Goal: Book appointment/travel/reservation

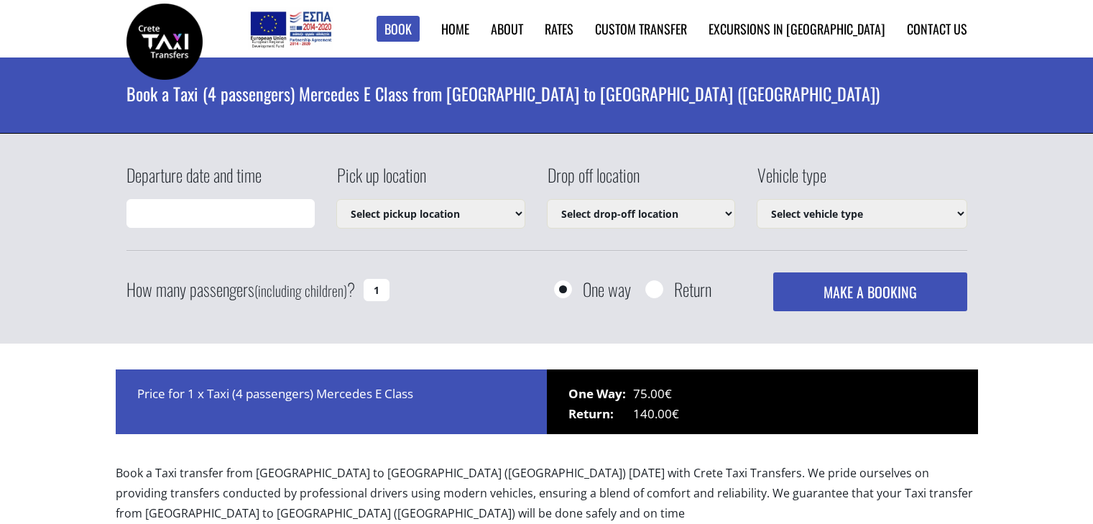
type input "[DATE] 02:20"
select select "540"
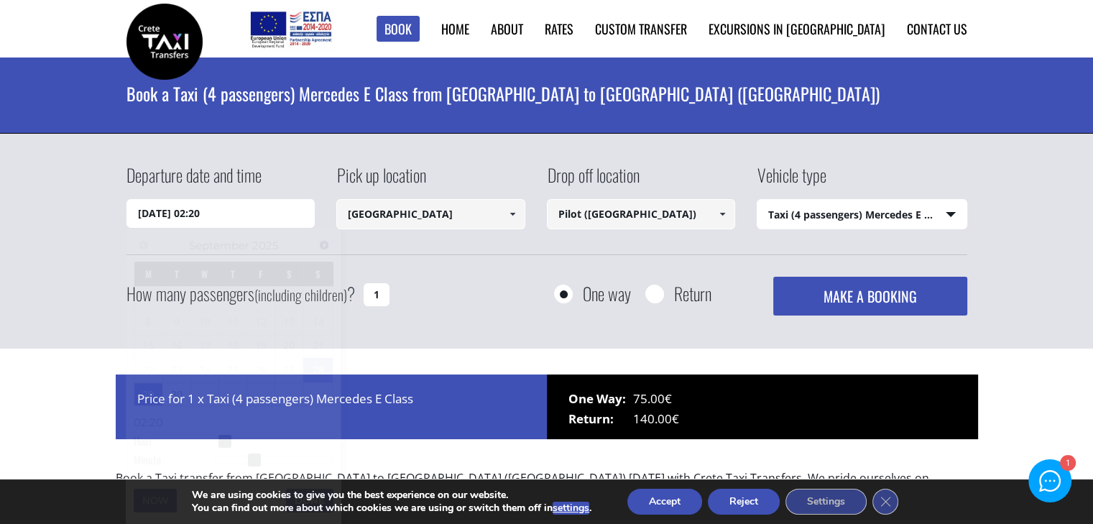
click at [281, 211] on input "[DATE] 02:20" at bounding box center [220, 213] width 189 height 29
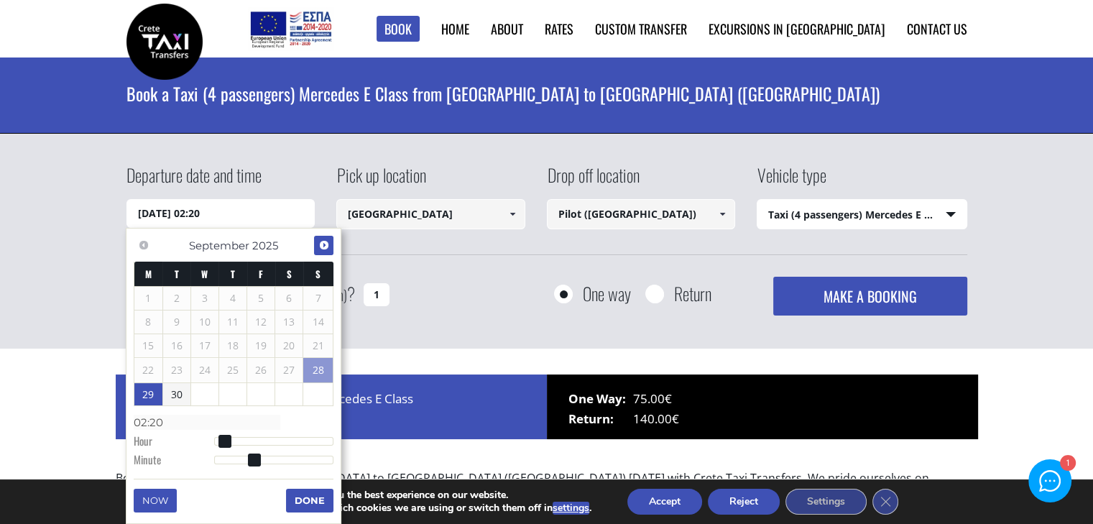
click at [327, 243] on span "Next" at bounding box center [323, 244] width 11 height 11
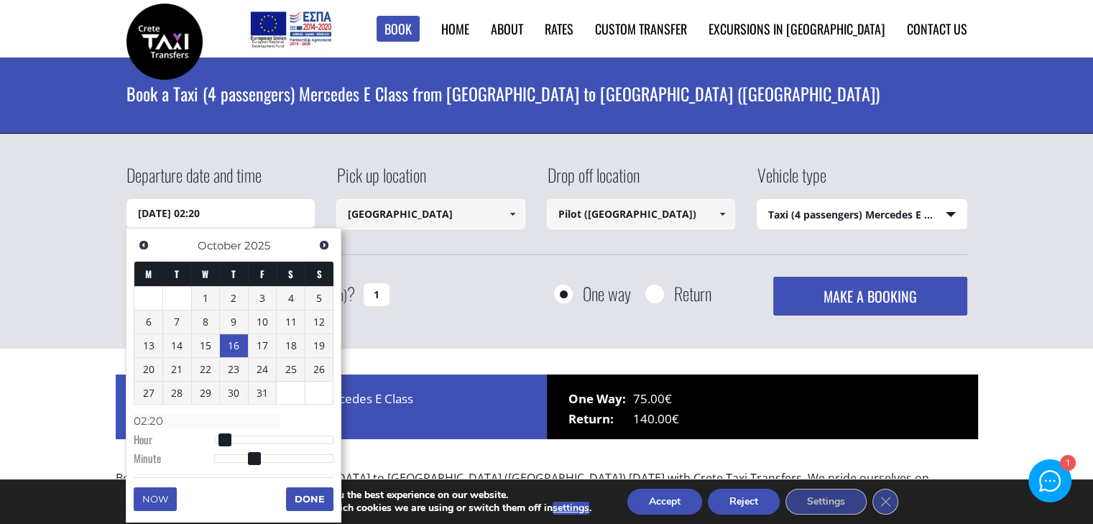
click at [233, 346] on link "16" at bounding box center [234, 345] width 28 height 23
type input "[DATE] 04:00"
type input "04:00"
click at [234, 439] on div at bounding box center [274, 439] width 120 height 9
type input "[DATE] 07:00"
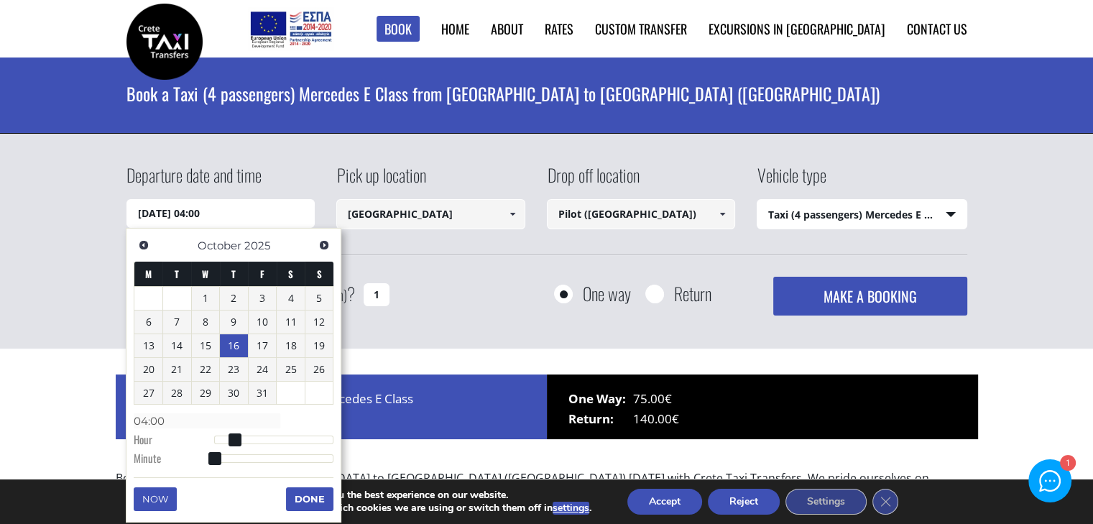
type input "07:00"
click at [250, 443] on div at bounding box center [274, 439] width 120 height 9
click at [260, 445] on dl "Time 07:00 Hour Minute Second Millisecond Microsecond Time Zone -1200 -1100 -10…" at bounding box center [234, 439] width 200 height 61
click at [273, 445] on dl "Time 07:00 Hour Minute Second Millisecond Microsecond Time Zone -1200 -1100 -10…" at bounding box center [234, 439] width 200 height 61
type input "[DATE] 13:00"
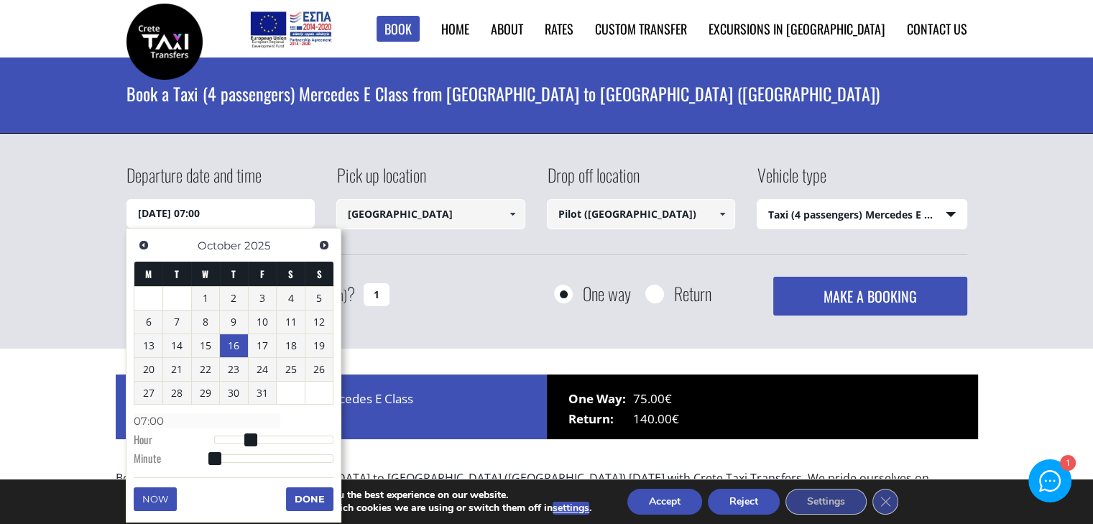
type input "13:00"
click at [284, 438] on div at bounding box center [274, 439] width 120 height 9
type input "[DATE] 16:00"
type input "16:00"
click at [299, 441] on div at bounding box center [274, 439] width 120 height 9
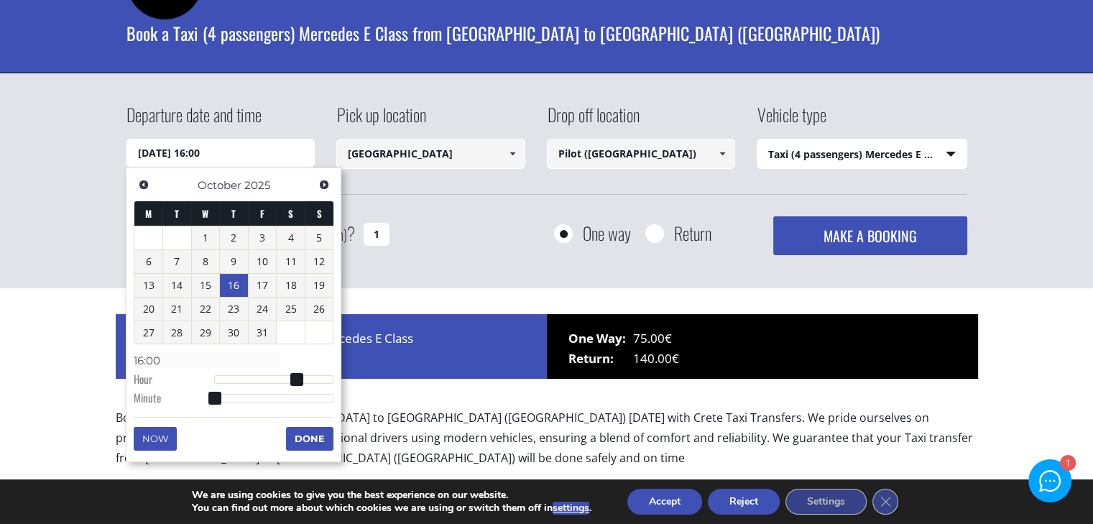
scroll to position [72, 0]
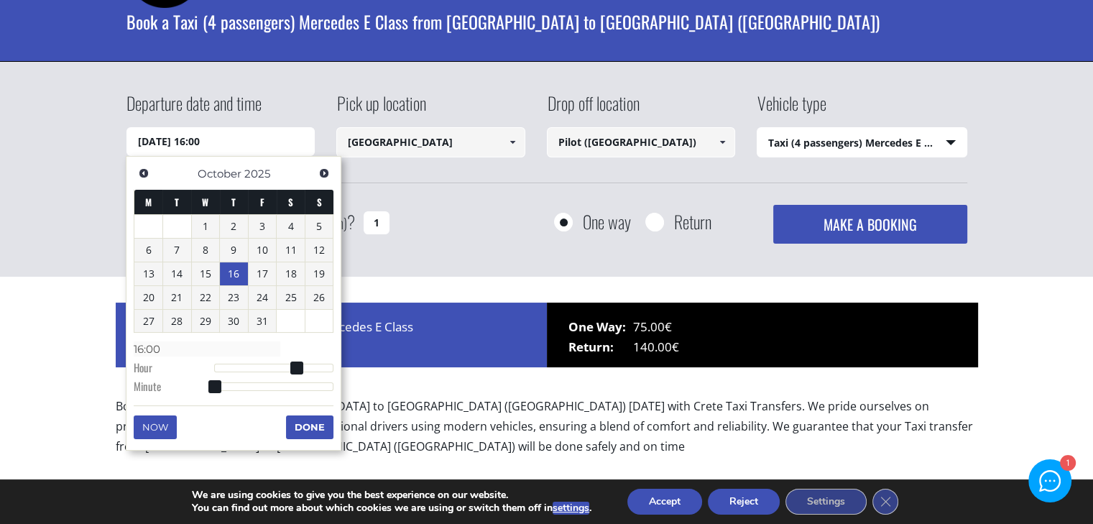
click at [303, 430] on button "Done" at bounding box center [309, 426] width 47 height 23
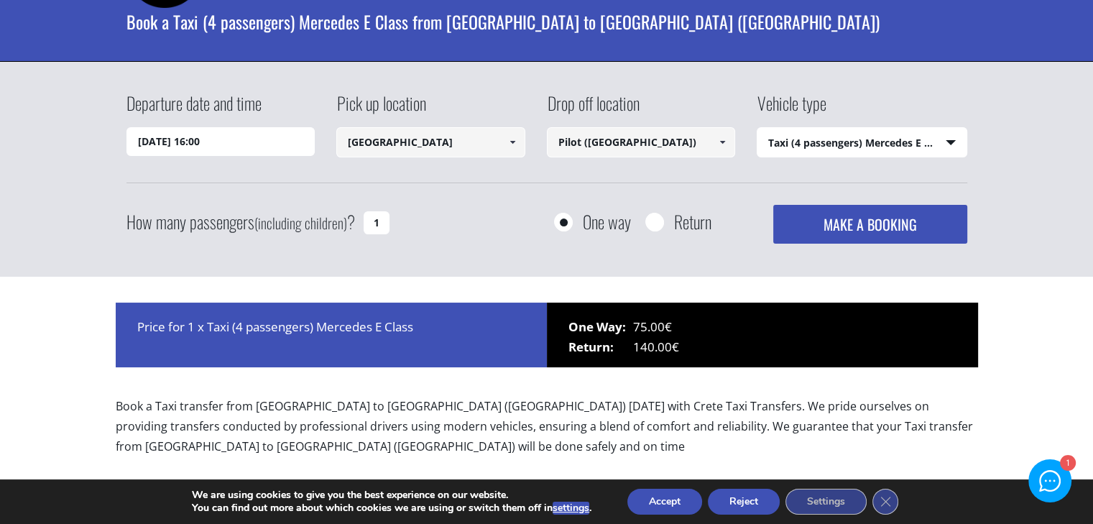
scroll to position [0, 0]
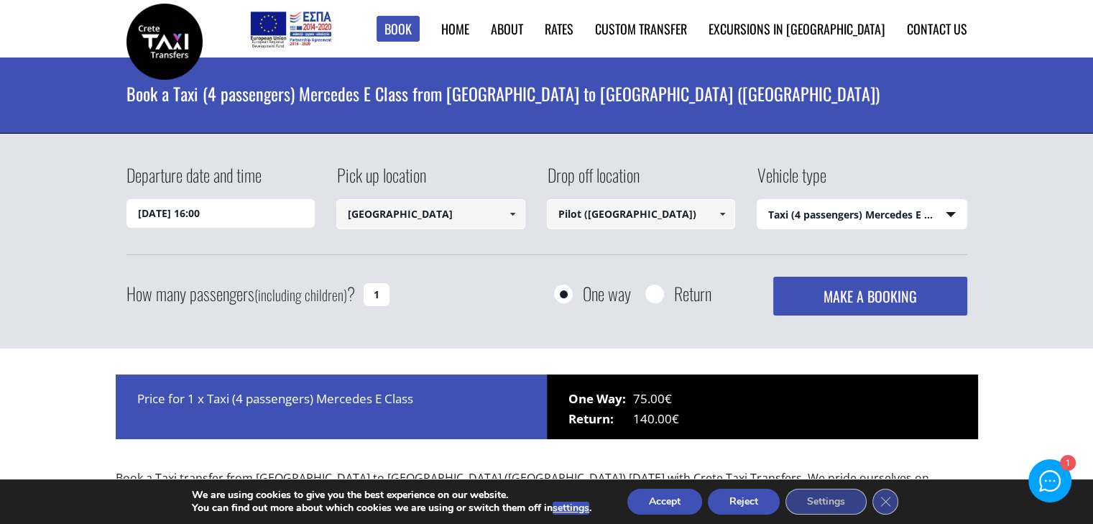
click at [631, 200] on input "Pilot ([GEOGRAPHIC_DATA])" at bounding box center [641, 214] width 189 height 30
click at [639, 208] on input "Pilot ([GEOGRAPHIC_DATA])" at bounding box center [641, 214] width 189 height 30
click at [723, 213] on span at bounding box center [721, 213] width 11 height 11
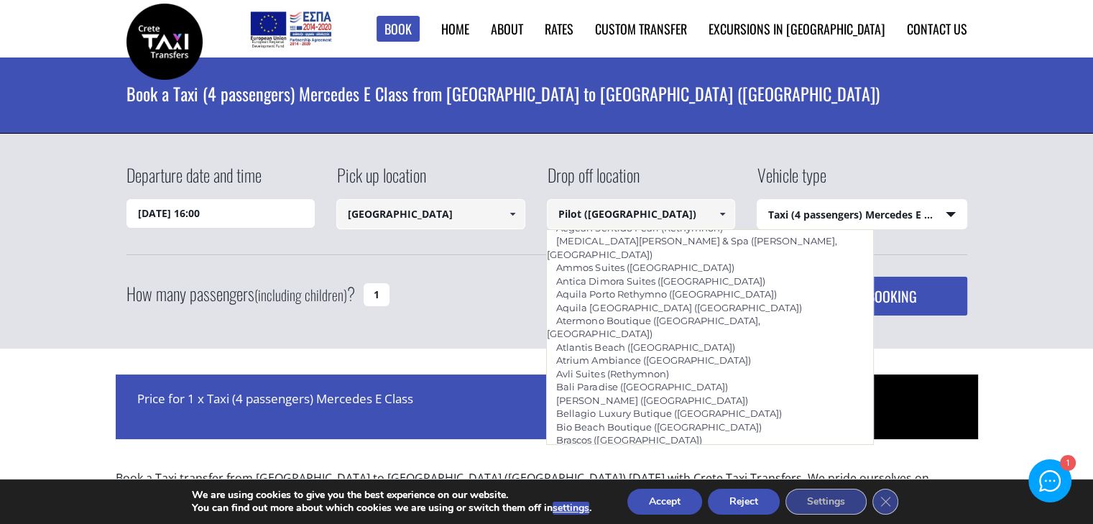
scroll to position [2466, 0]
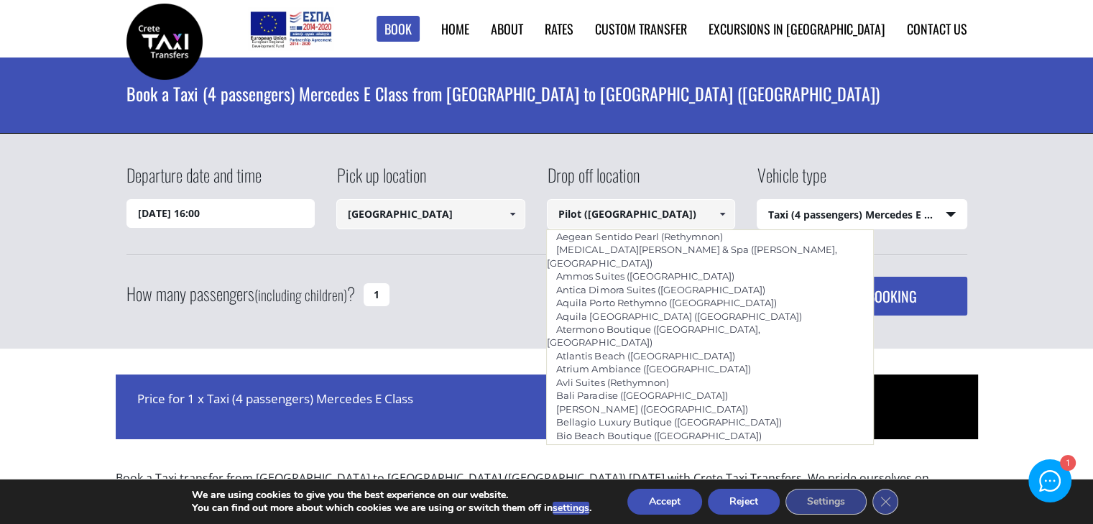
drag, startPoint x: 639, startPoint y: 213, endPoint x: 516, endPoint y: 207, distance: 123.7
click at [520, 207] on div "Departure date and time [DATE] 16:00 Pick up location [GEOGRAPHIC_DATA] Select …" at bounding box center [546, 208] width 841 height 93
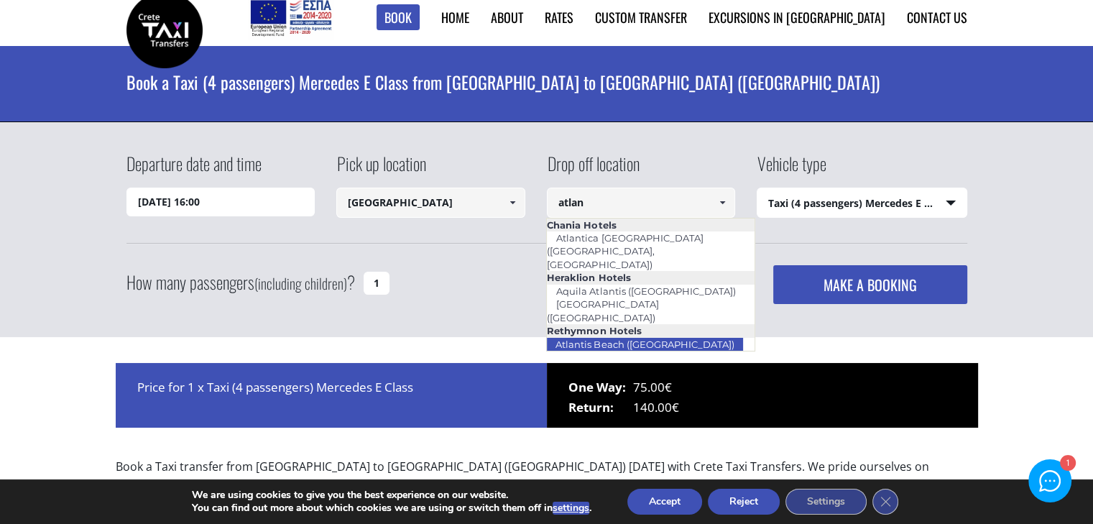
scroll to position [0, 0]
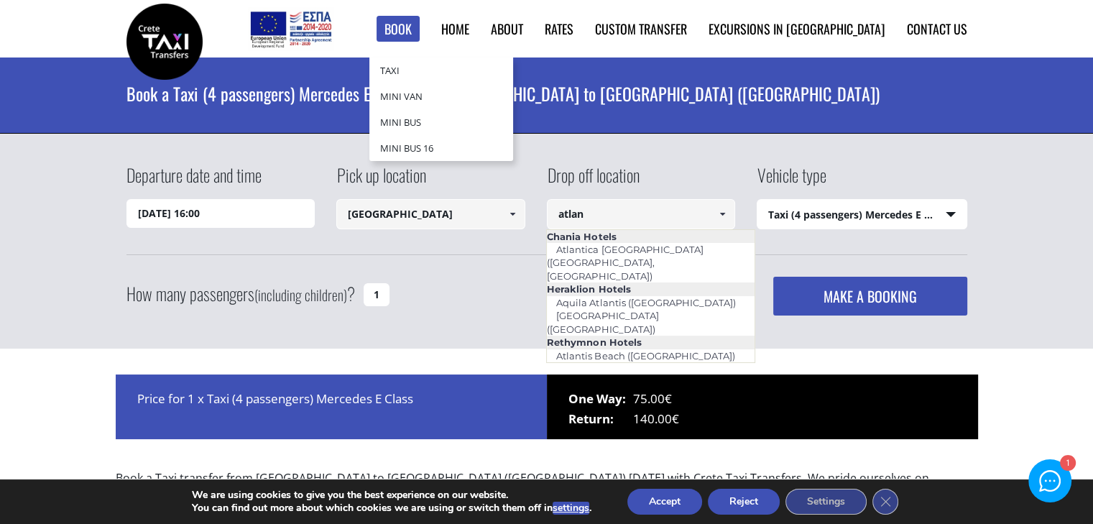
type input "atlan"
